Goal: Information Seeking & Learning: Learn about a topic

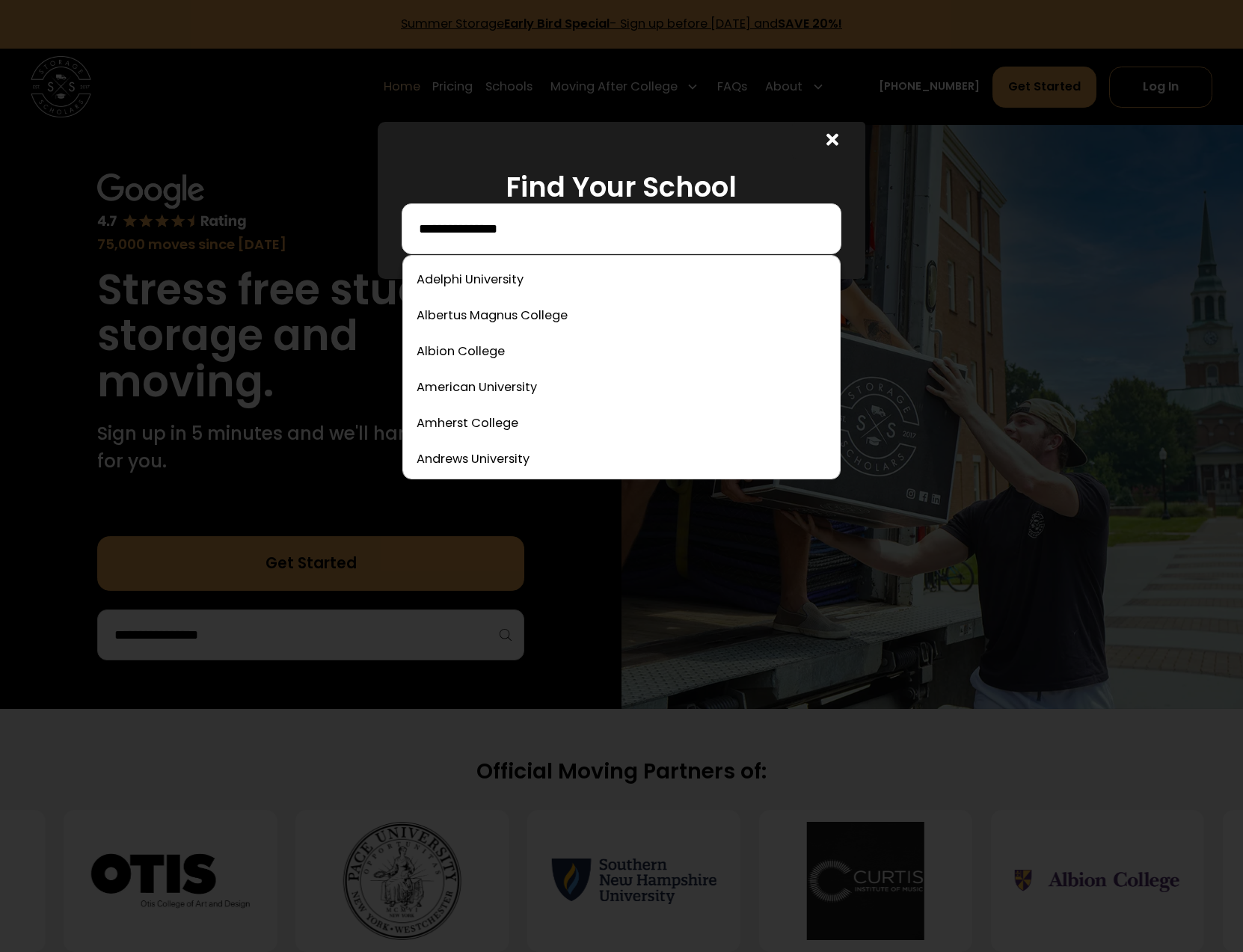
type input "**********"
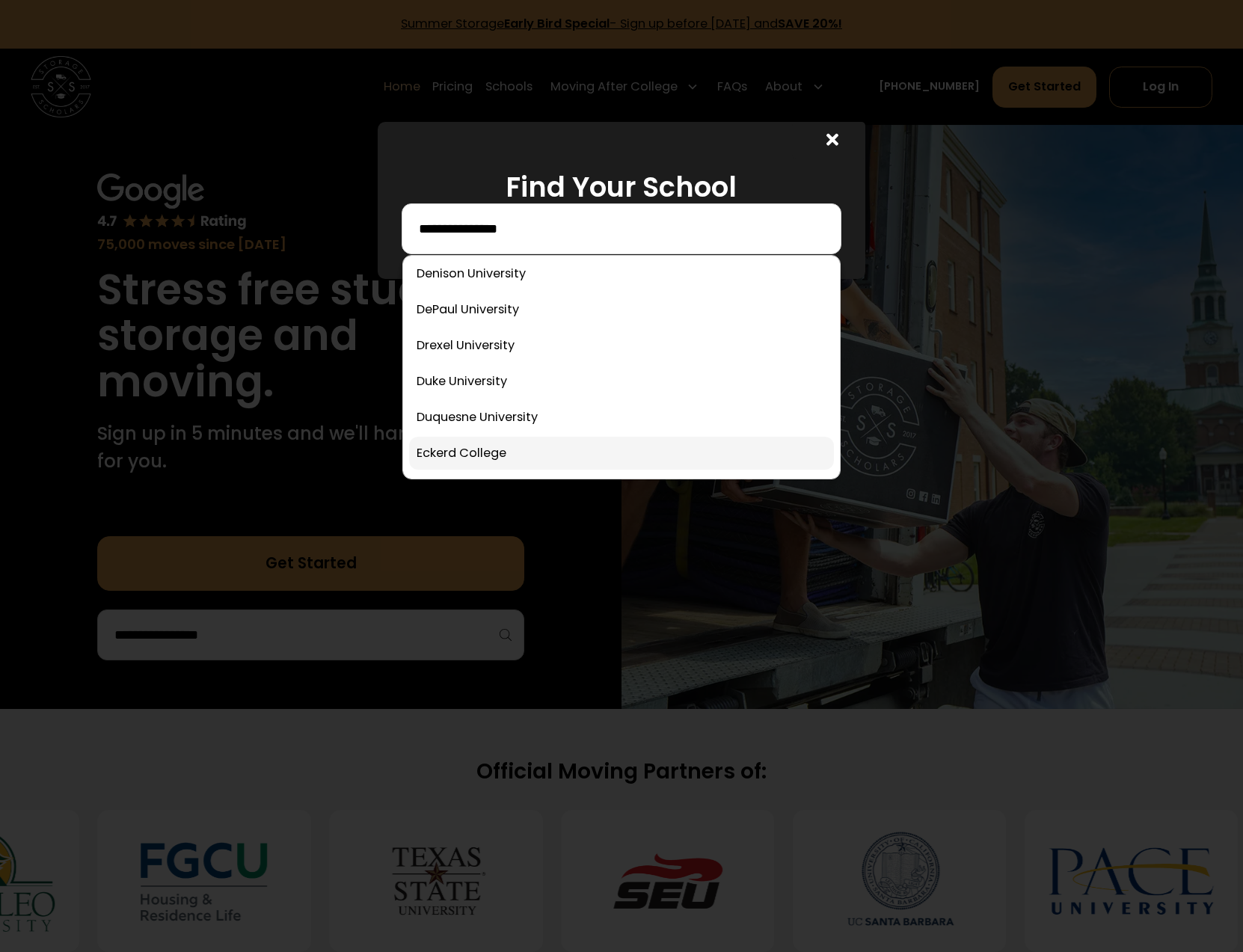
scroll to position [2019, 0]
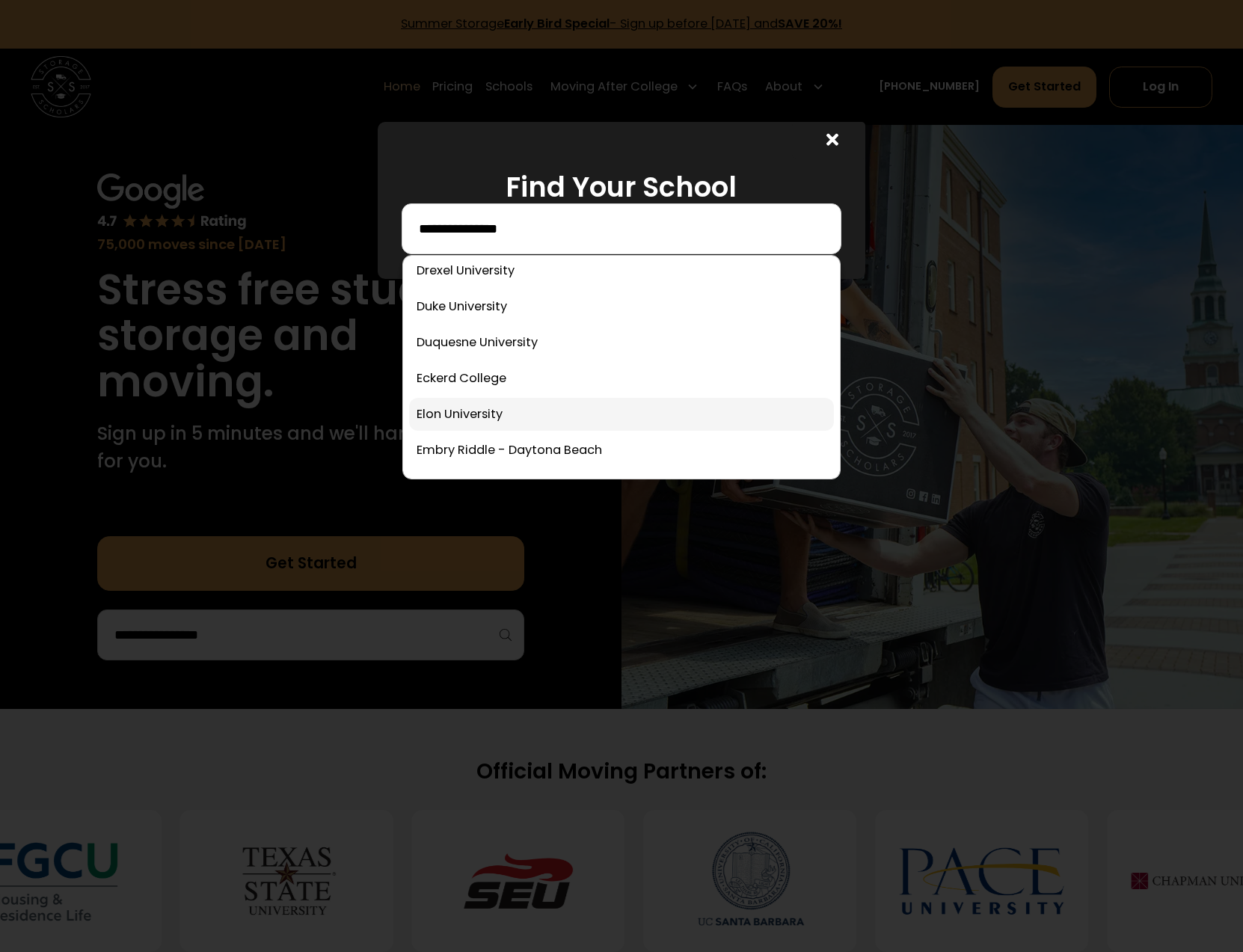
click at [490, 411] on link at bounding box center [621, 414] width 424 height 33
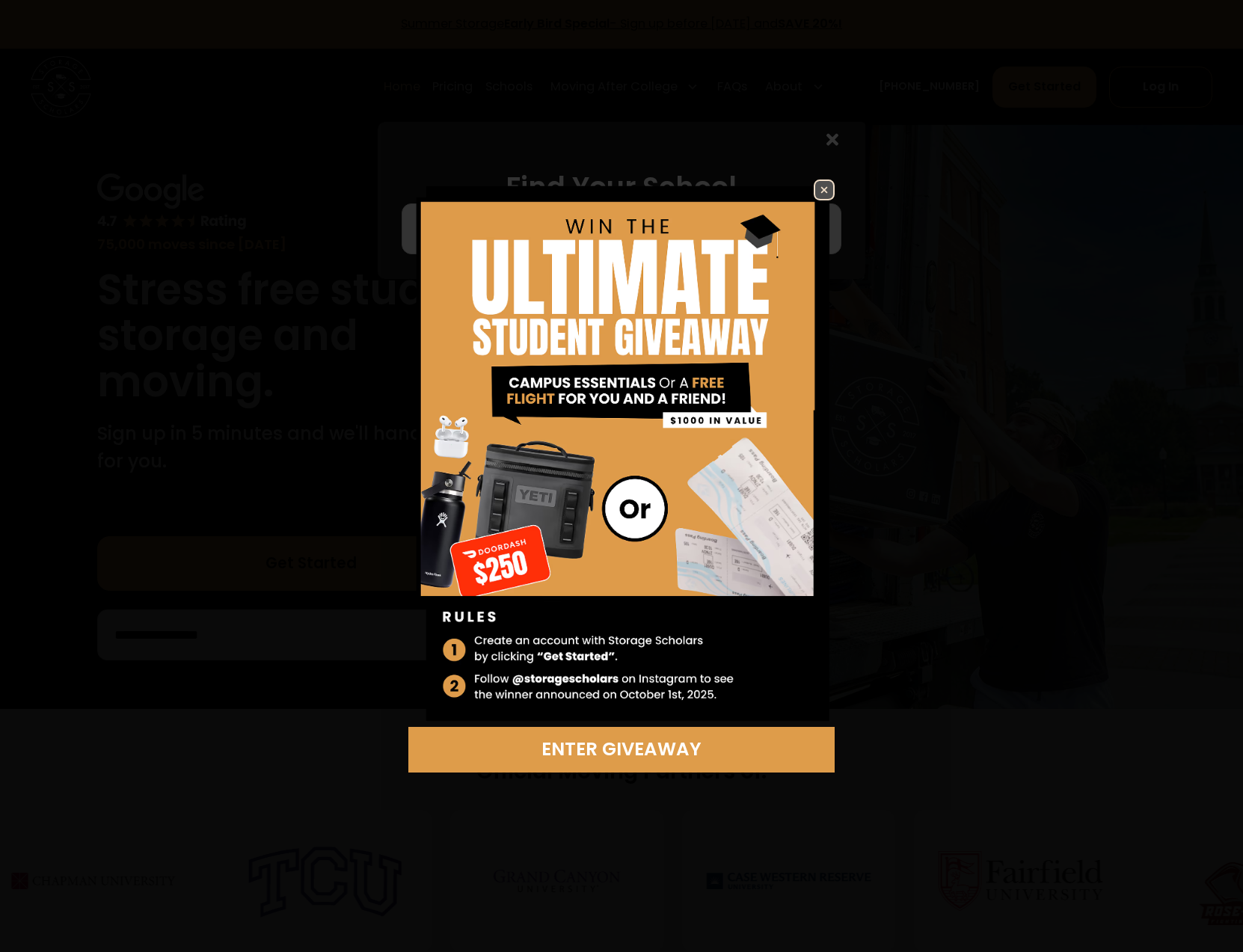
click at [705, 447] on link at bounding box center [622, 453] width 427 height 547
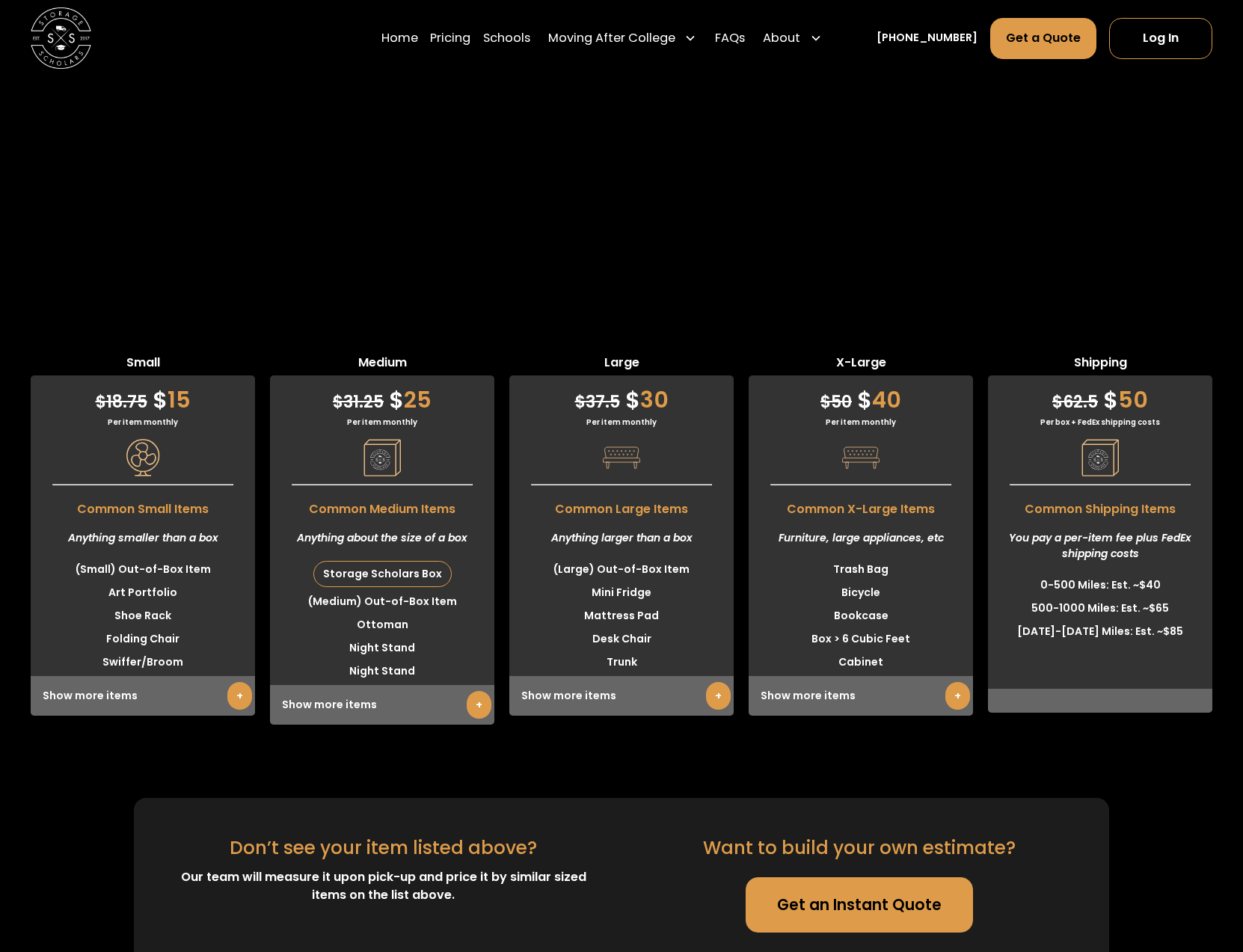
scroll to position [3777, 0]
click at [227, 682] on link "+" at bounding box center [240, 696] width 24 height 28
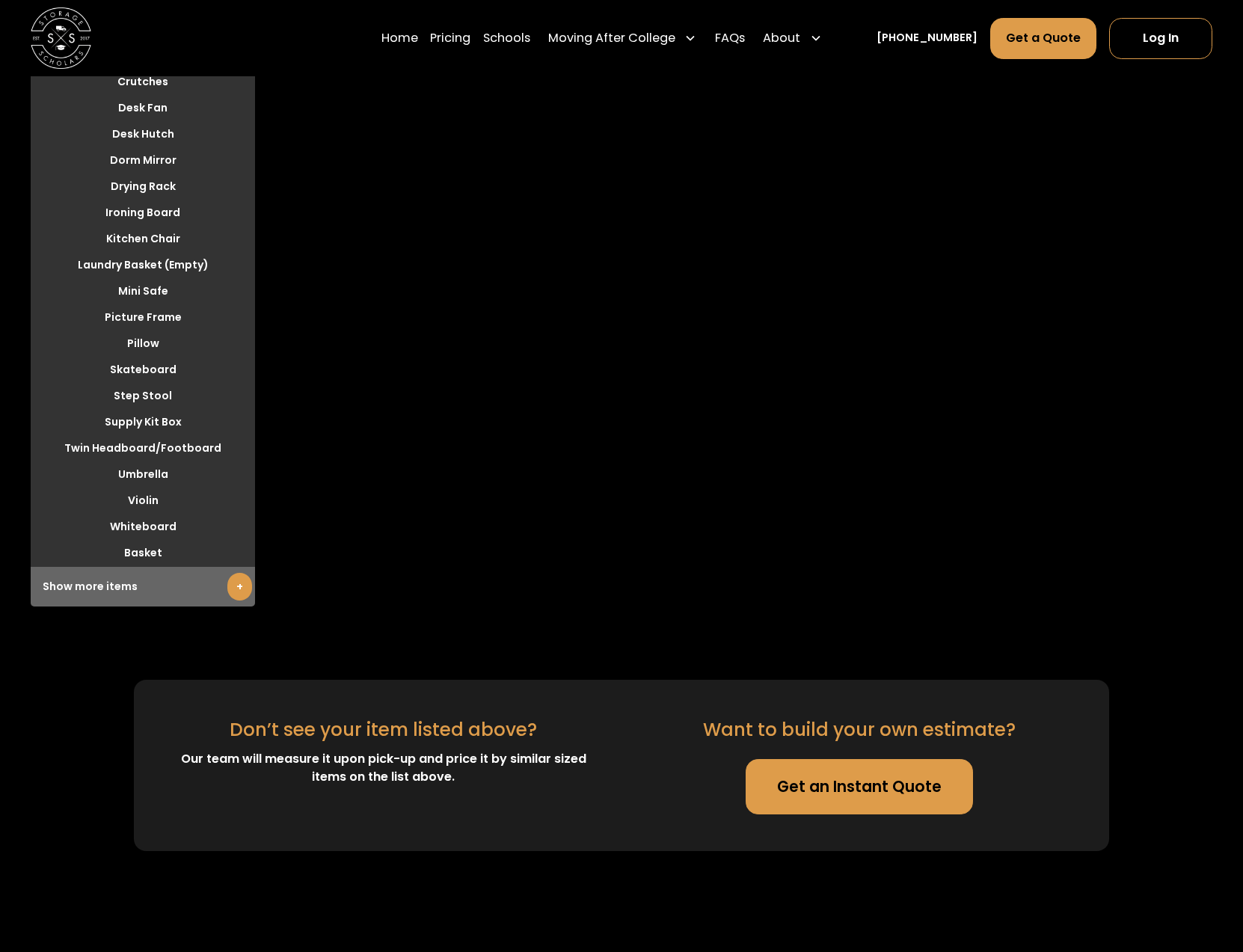
scroll to position [4511, 0]
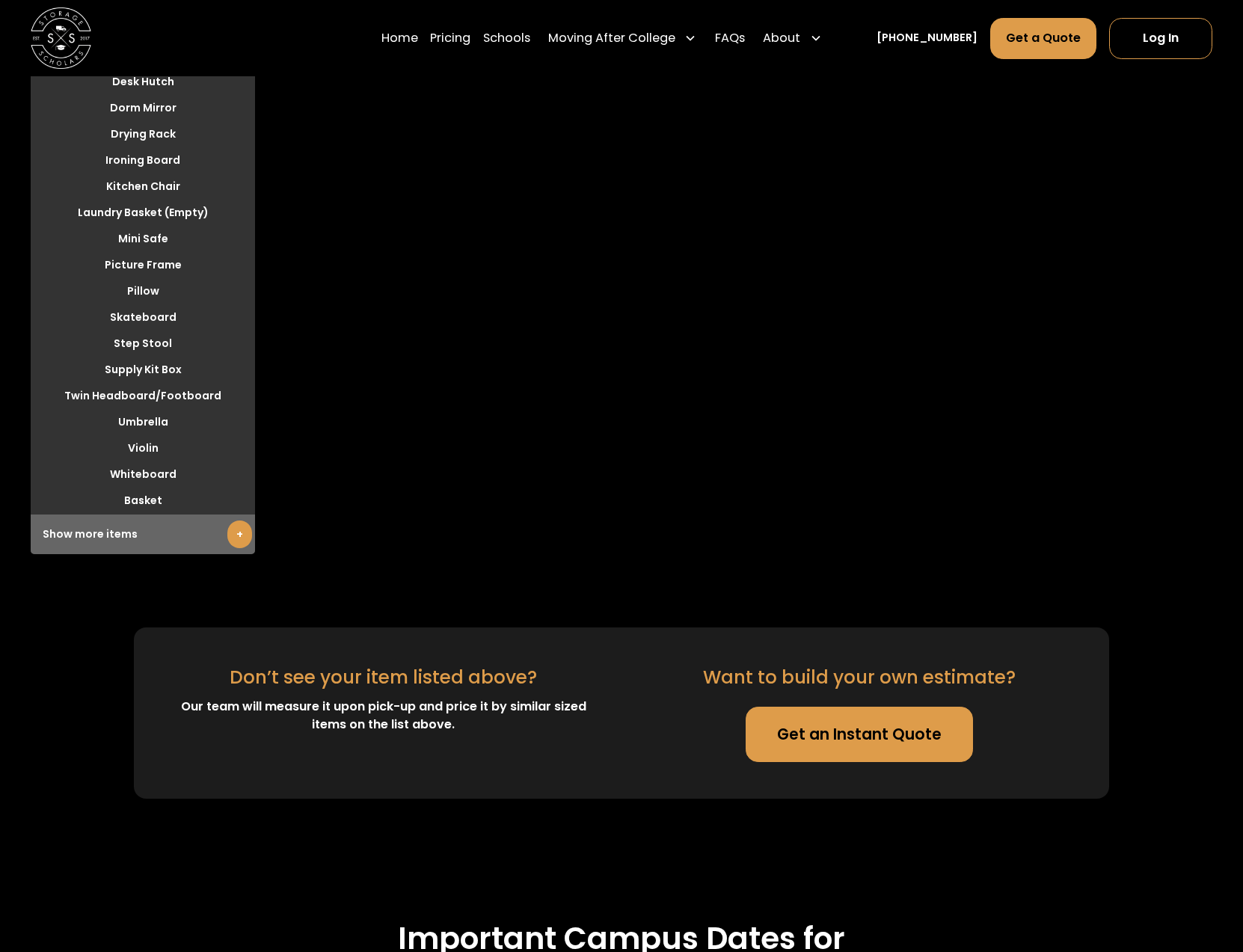
click at [239, 548] on link "+" at bounding box center [240, 534] width 24 height 28
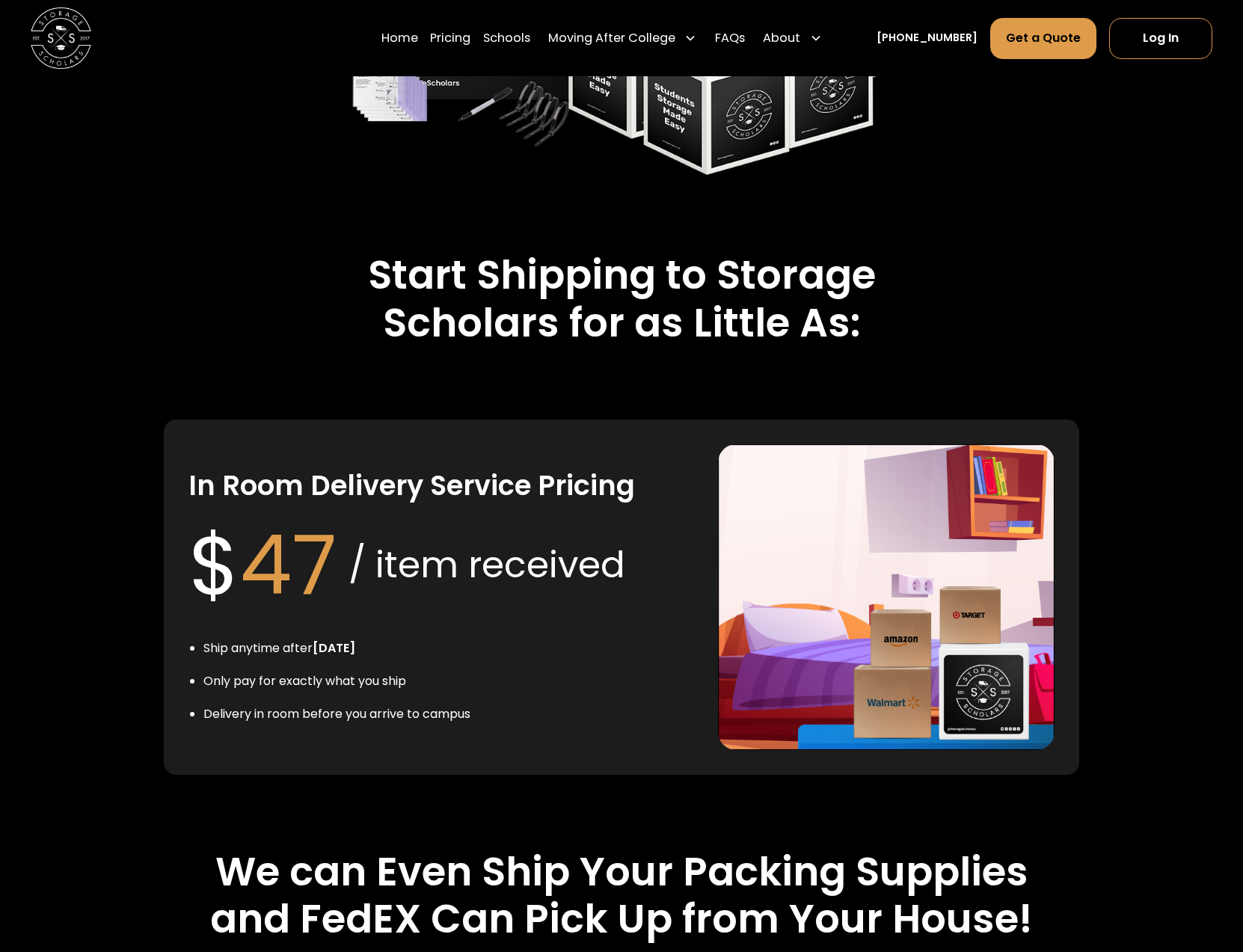
scroll to position [2769, 0]
